Goal: Use online tool/utility: Utilize a website feature to perform a specific function

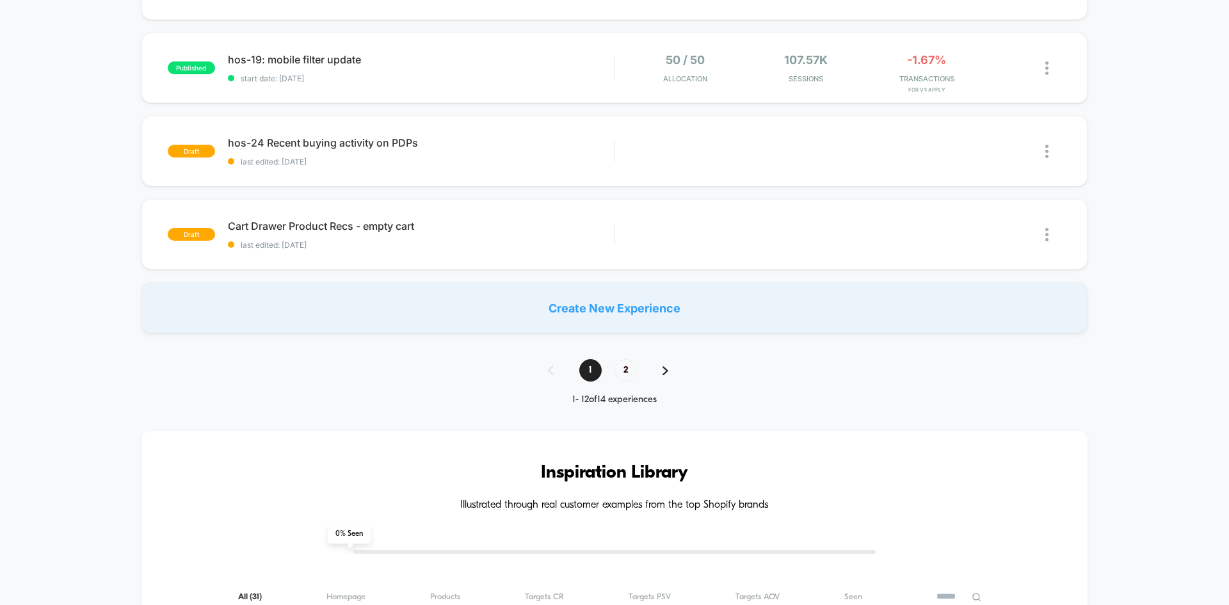
scroll to position [832, 0]
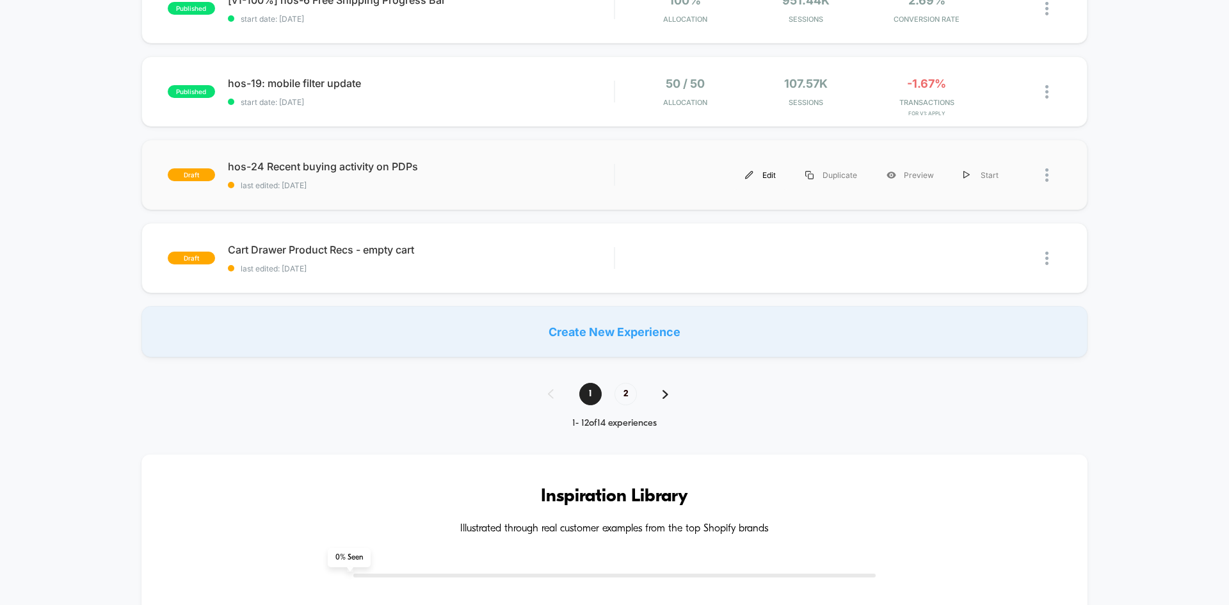
click at [770, 179] on div "Edit" at bounding box center [761, 175] width 60 height 29
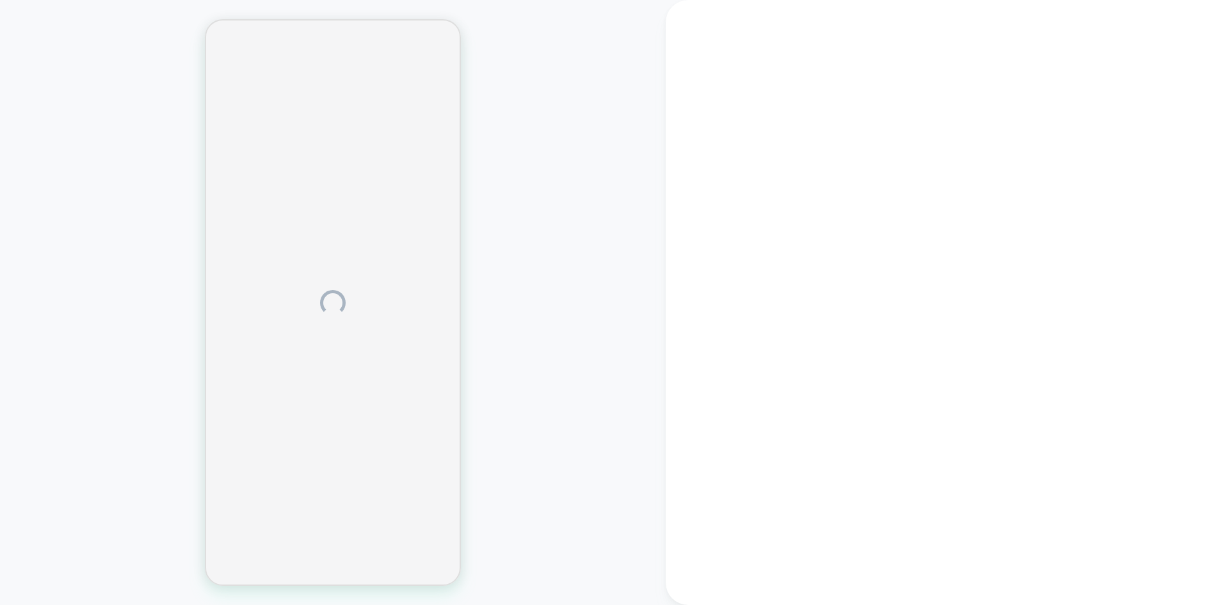
drag, startPoint x: 358, startPoint y: 566, endPoint x: 355, endPoint y: 603, distance: 36.6
click at [356, 585] on div at bounding box center [333, 302] width 256 height 567
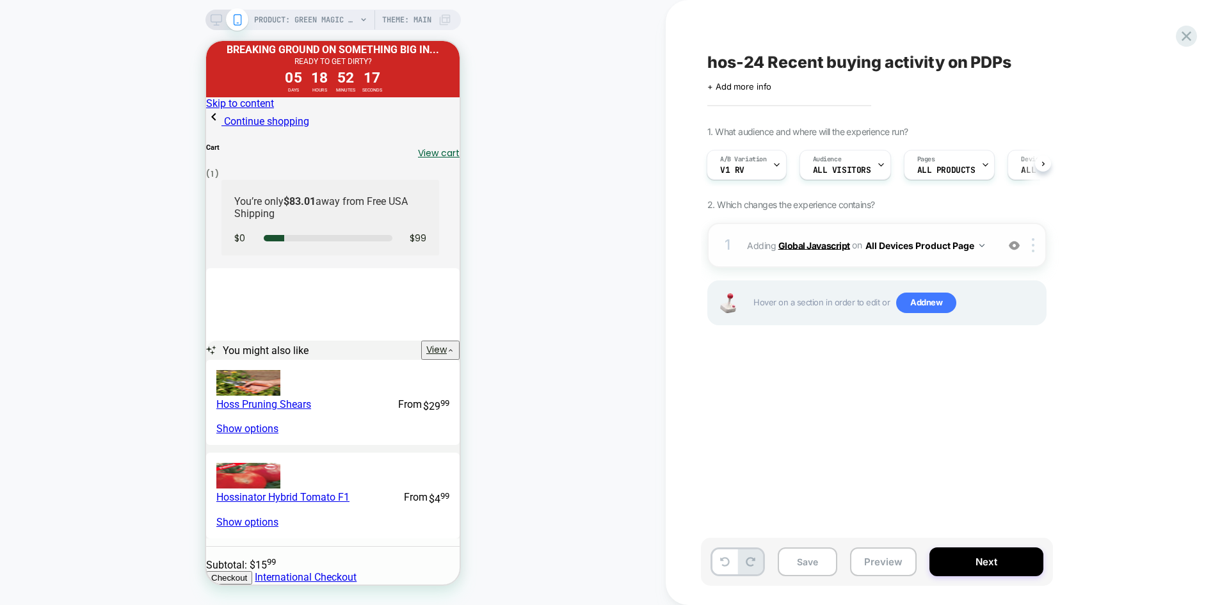
click at [811, 243] on b "Global Javascript" at bounding box center [815, 244] width 72 height 11
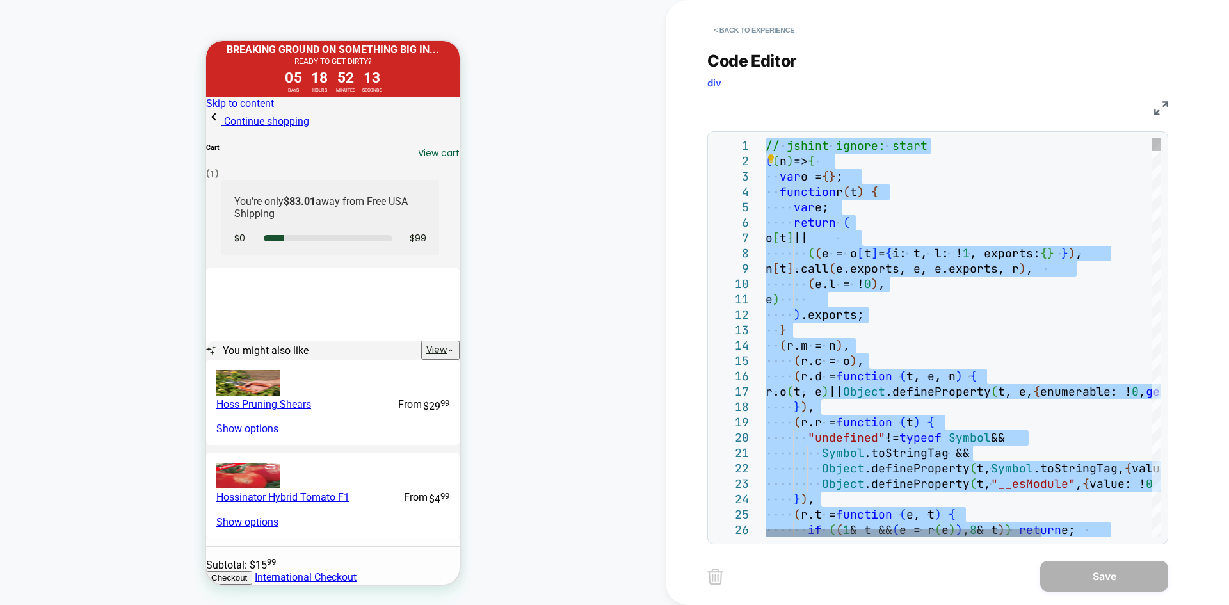
type textarea "**********"
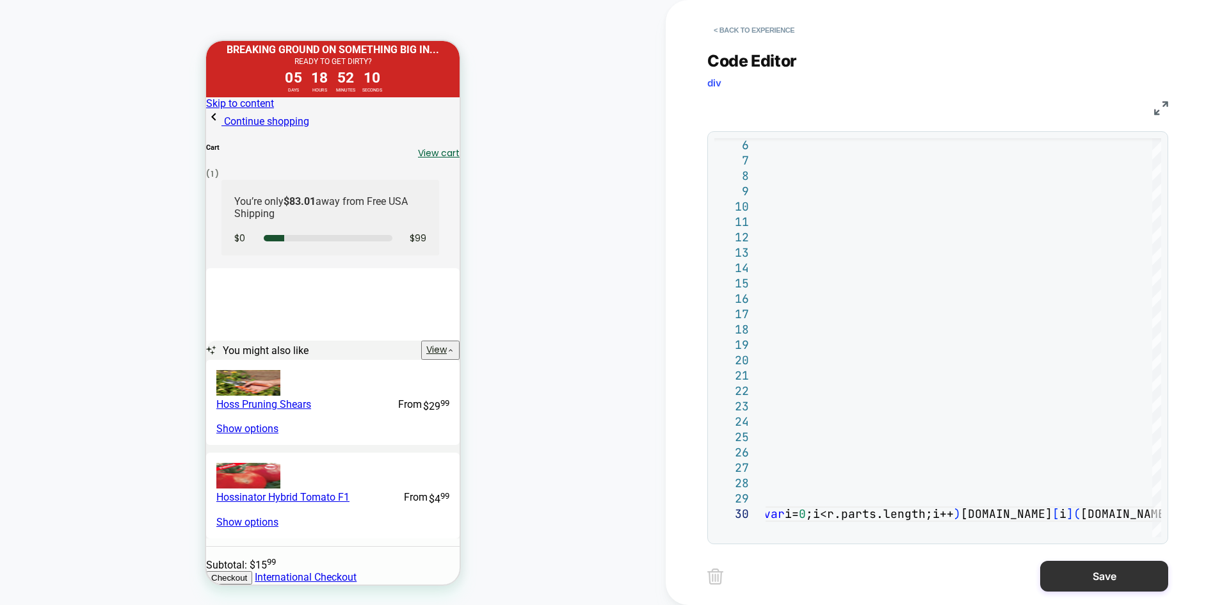
click at [1080, 564] on button "Save" at bounding box center [1105, 576] width 128 height 31
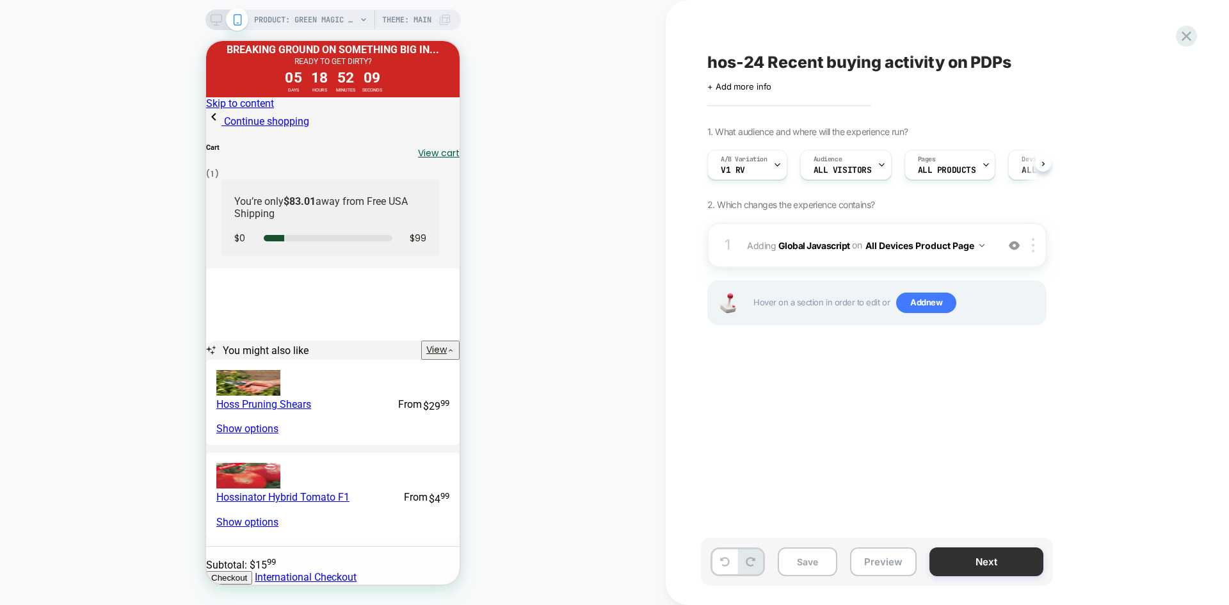
scroll to position [0, 1]
click at [813, 566] on button "Save" at bounding box center [808, 561] width 60 height 29
click at [887, 564] on button "Preview" at bounding box center [883, 561] width 67 height 29
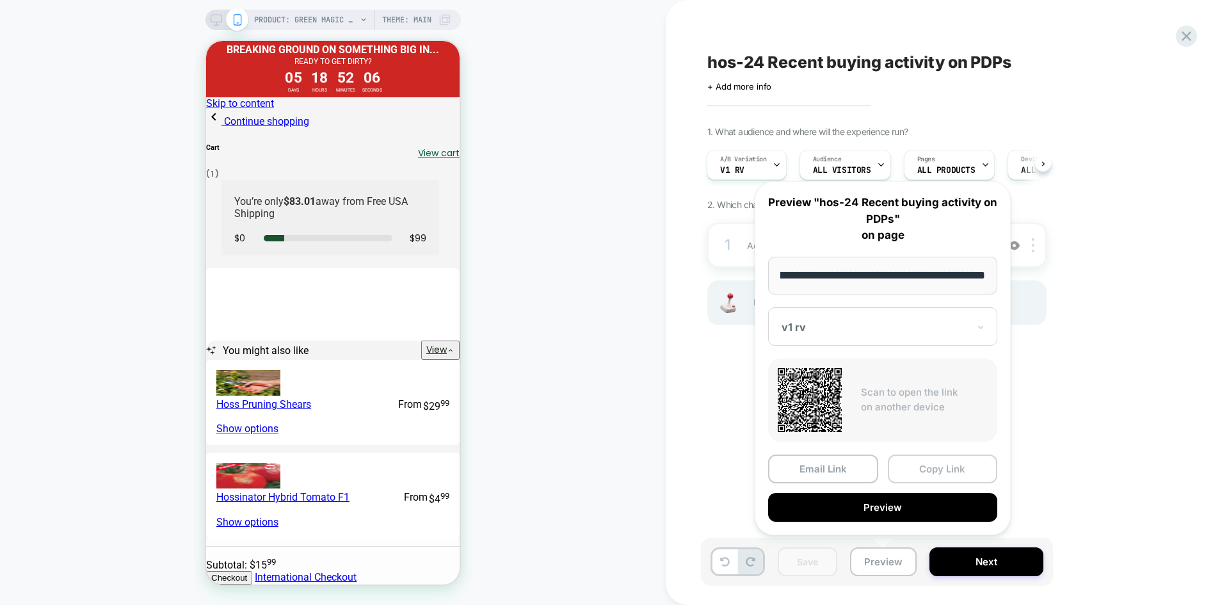
scroll to position [0, 0]
click at [912, 475] on button "Copy Link" at bounding box center [943, 469] width 110 height 29
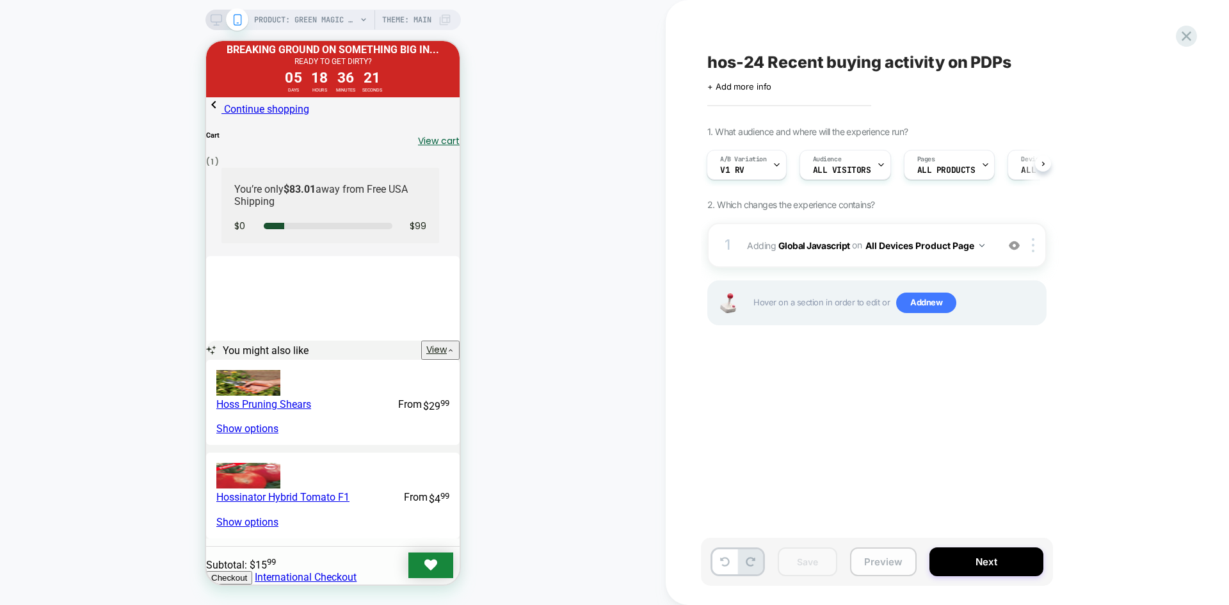
click at [880, 557] on button "Preview" at bounding box center [883, 561] width 67 height 29
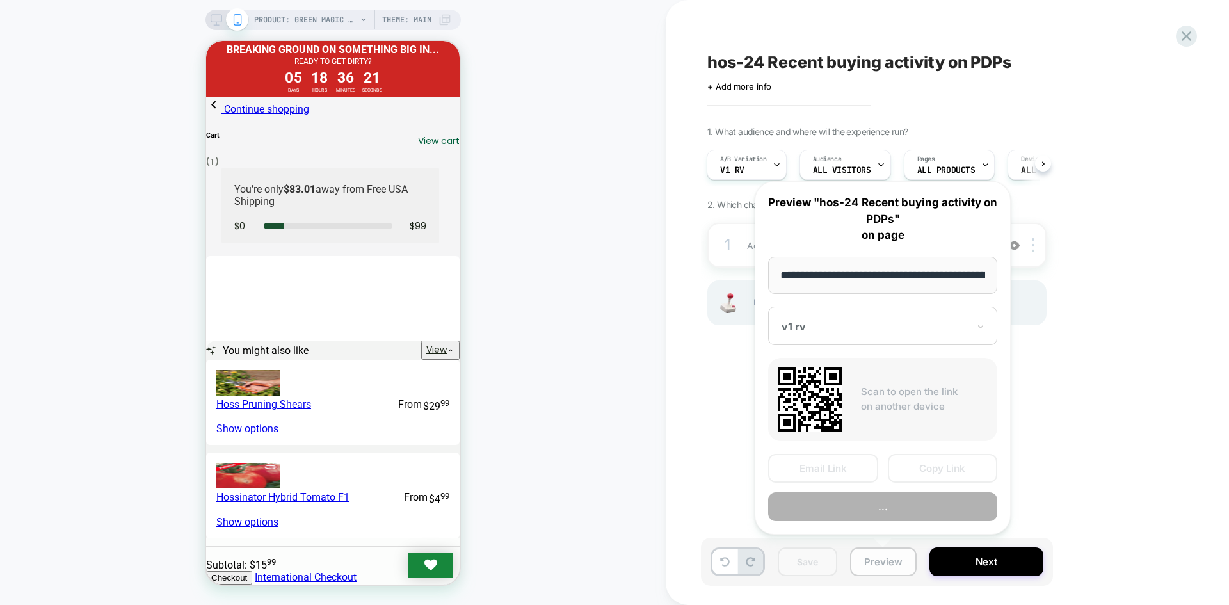
scroll to position [0, 169]
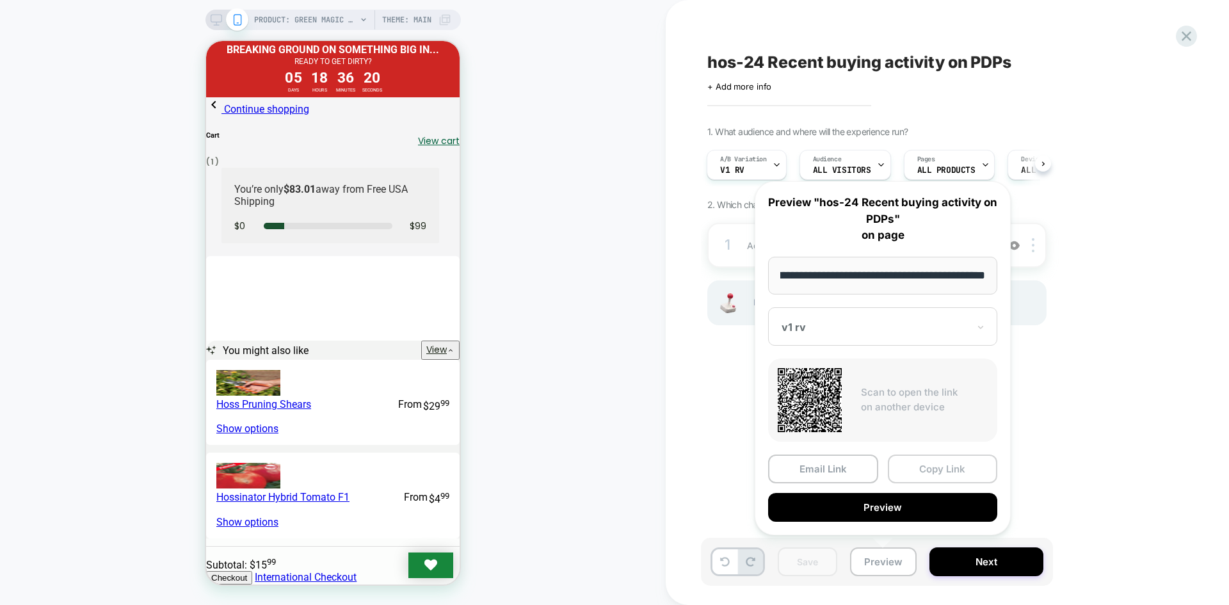
click at [923, 469] on button "Copy Link" at bounding box center [943, 469] width 110 height 29
